Goal: Information Seeking & Learning: Learn about a topic

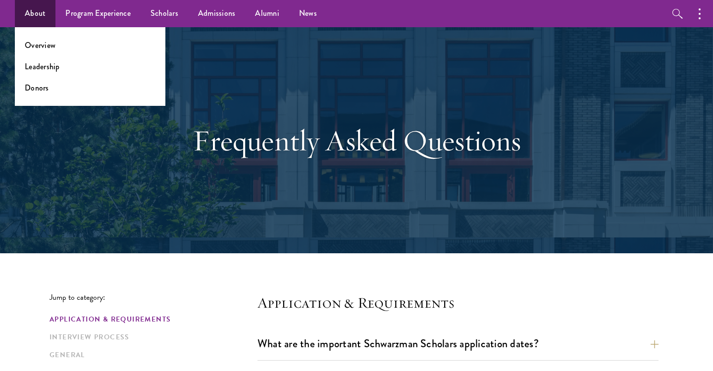
click at [39, 16] on link "About" at bounding box center [35, 13] width 41 height 27
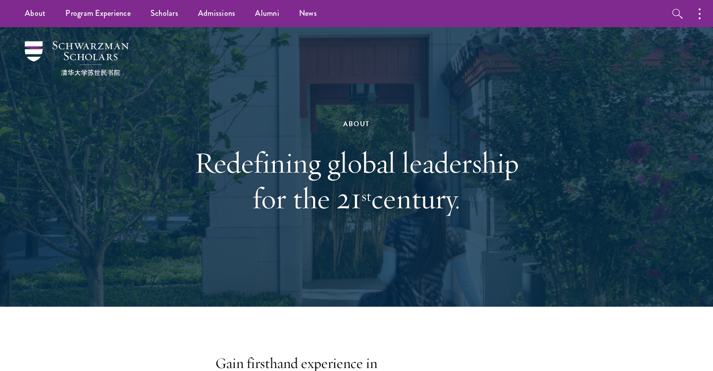
click at [66, 68] on img at bounding box center [77, 58] width 104 height 35
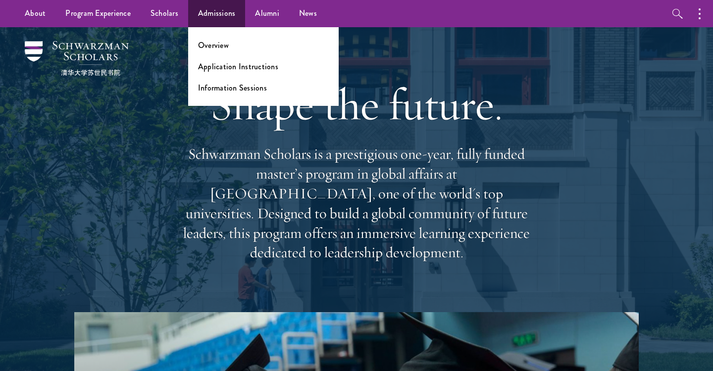
click at [211, 20] on link "Admissions" at bounding box center [216, 13] width 57 height 27
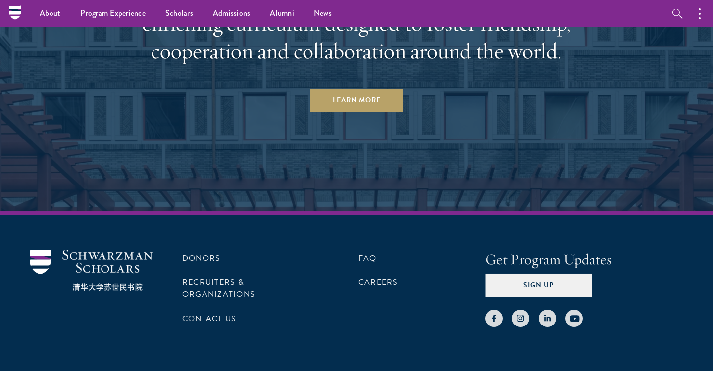
scroll to position [4798, 0]
